Goal: Task Accomplishment & Management: Manage account settings

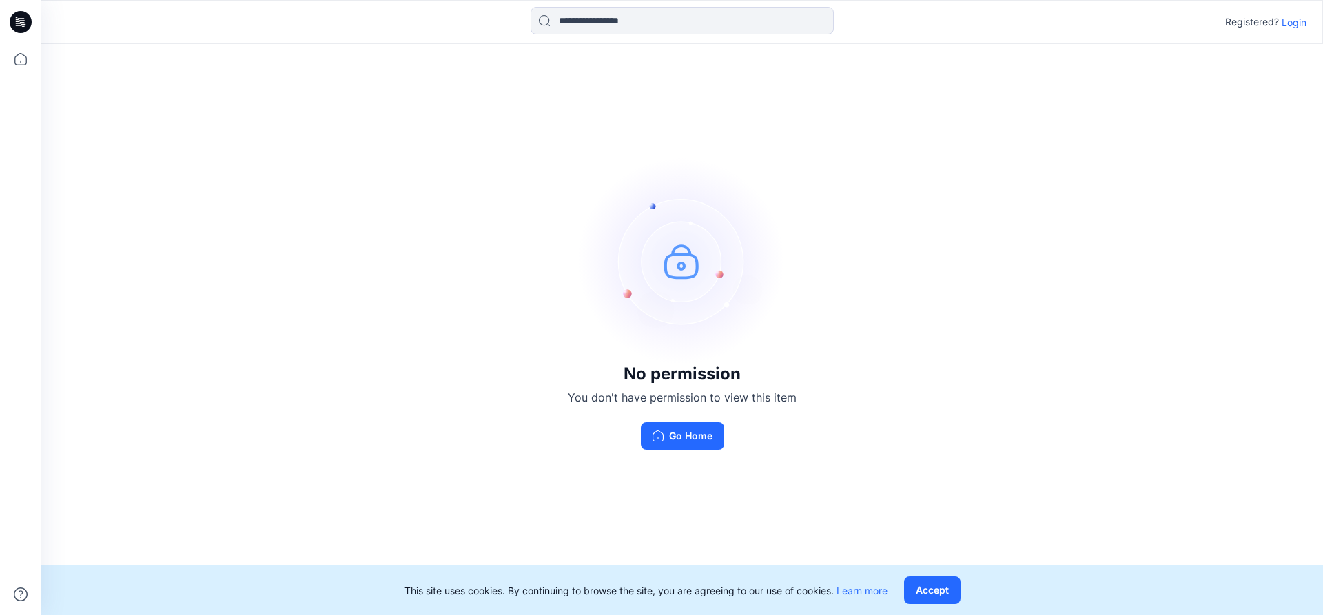
click at [1297, 25] on p "Login" at bounding box center [1293, 22] width 25 height 14
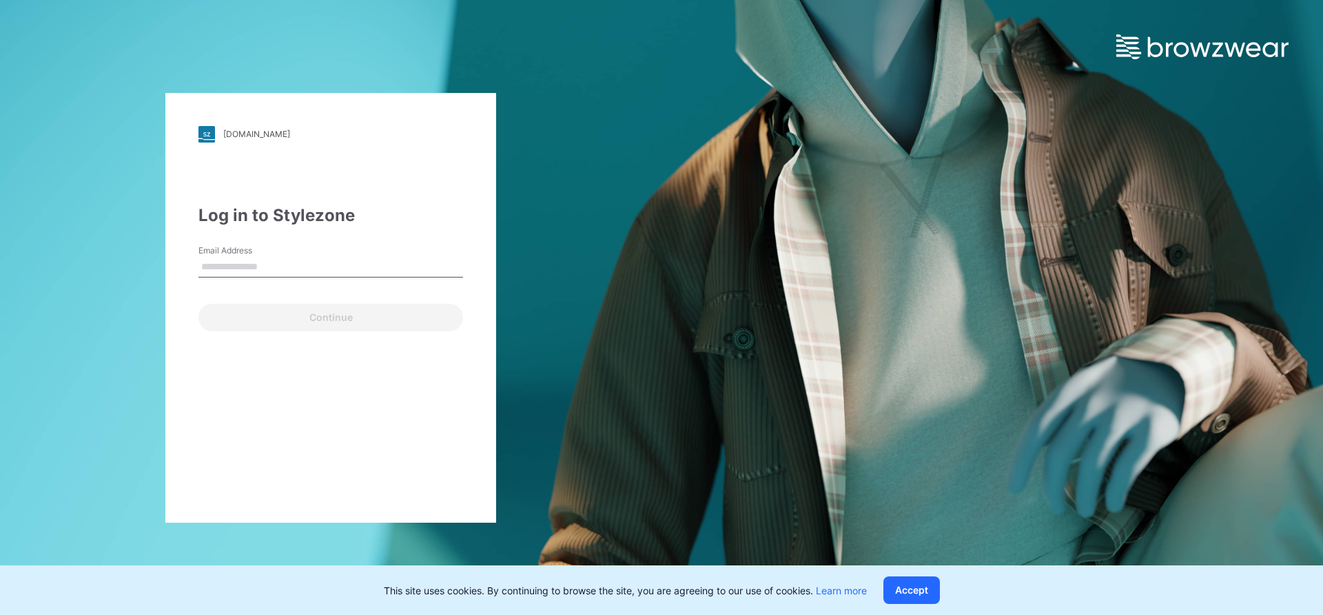
type input "**********"
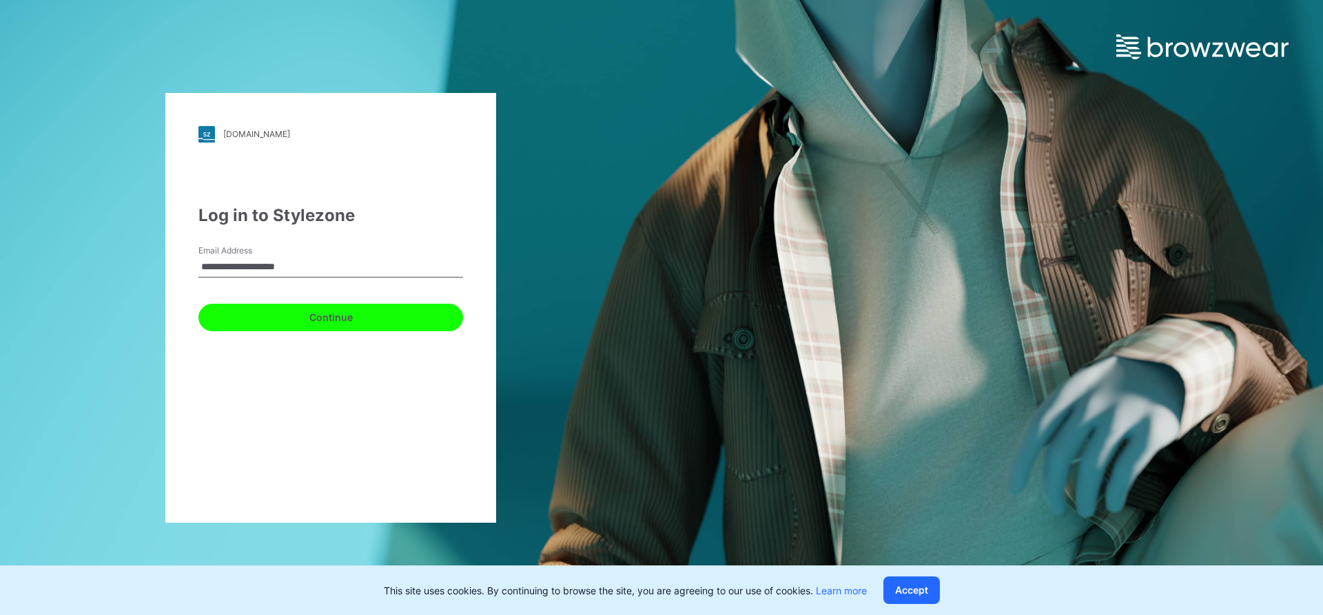
click at [369, 321] on button "Continue" at bounding box center [330, 318] width 265 height 28
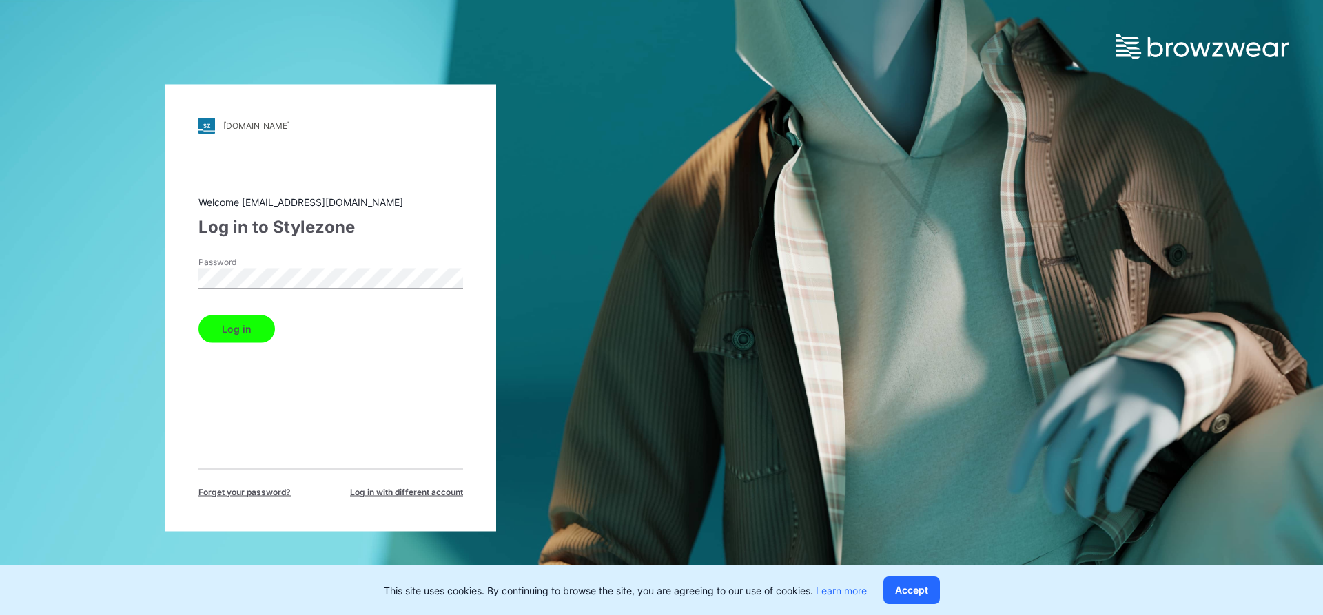
click at [221, 331] on button "Log in" at bounding box center [236, 329] width 76 height 28
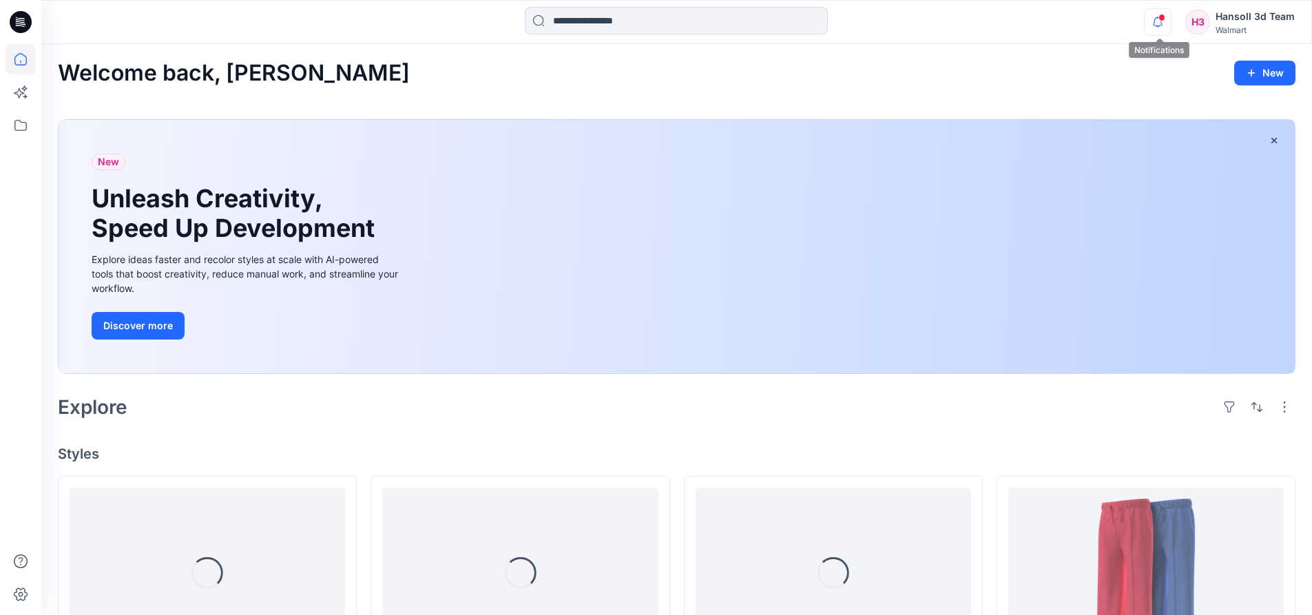
click at [1159, 23] on icon "button" at bounding box center [1158, 22] width 26 height 28
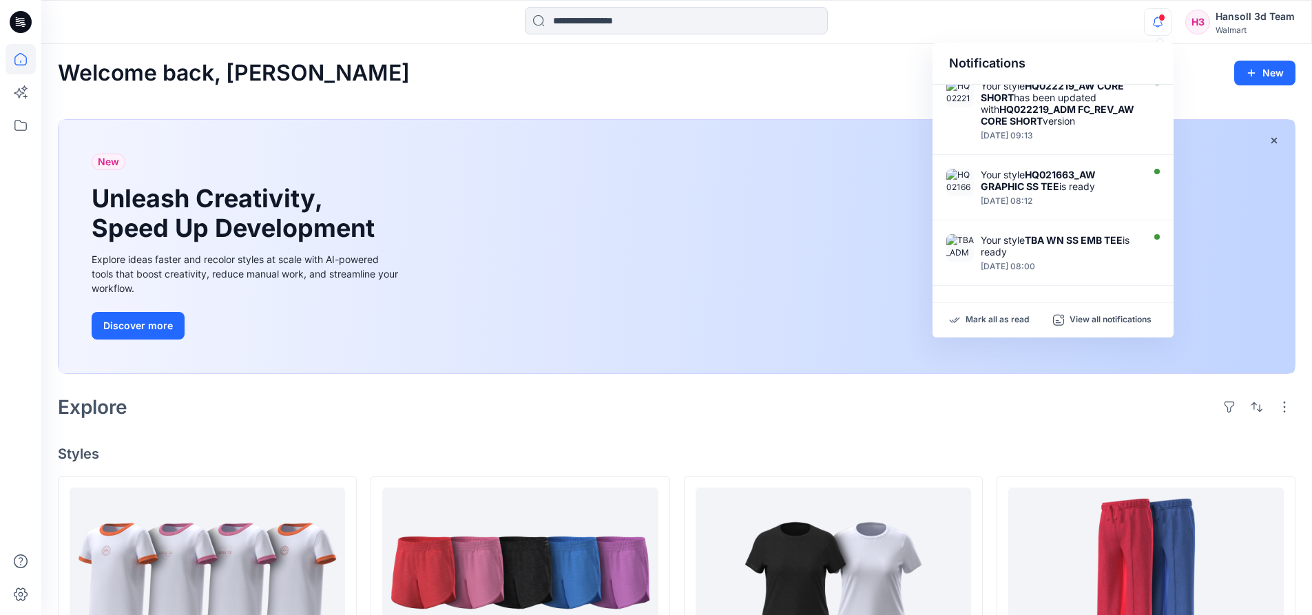
scroll to position [581, 0]
click at [788, 69] on div "Welcome back, [PERSON_NAME] New" at bounding box center [677, 73] width 1238 height 25
